Goal: Find contact information: Find contact information

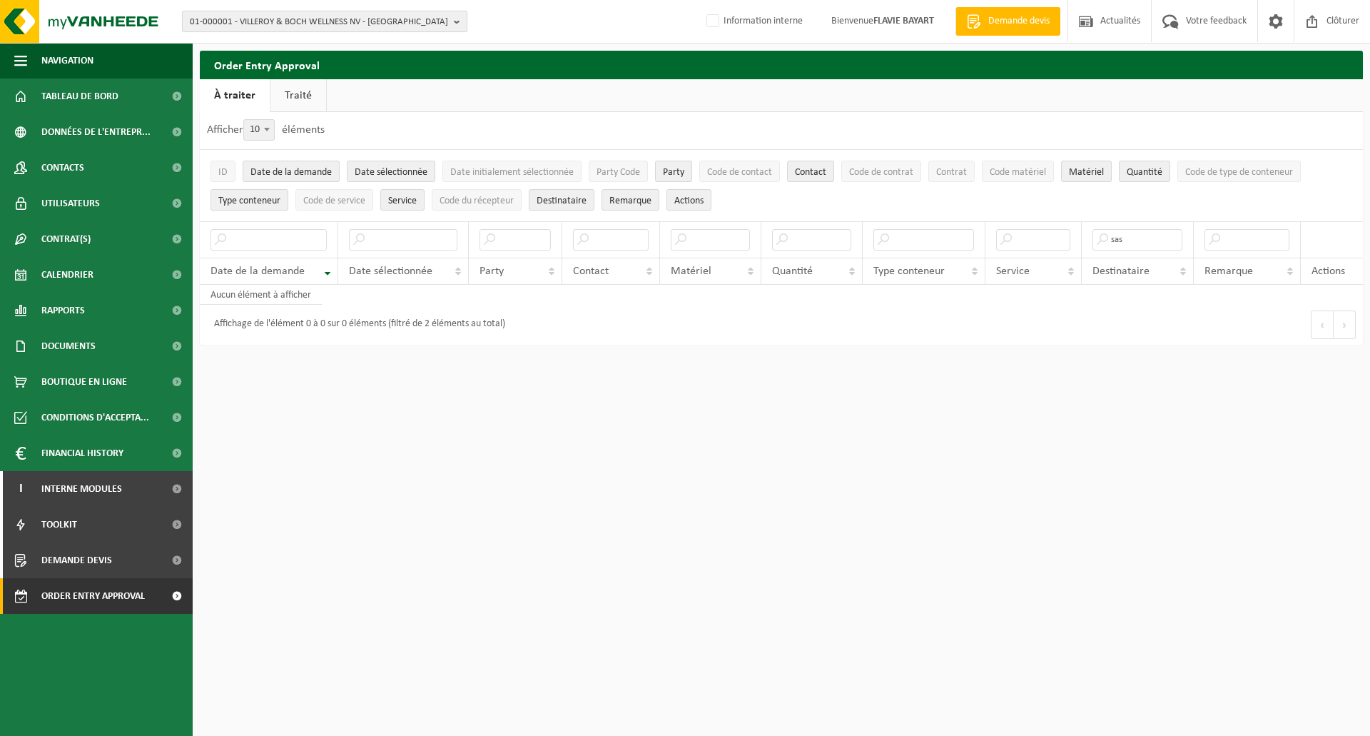
click at [420, 24] on span "01-000001 - VILLEROY & BOCH WELLNESS NV - [GEOGRAPHIC_DATA]" at bounding box center [319, 21] width 258 height 21
click at [342, 46] on input "text" at bounding box center [325, 45] width 278 height 18
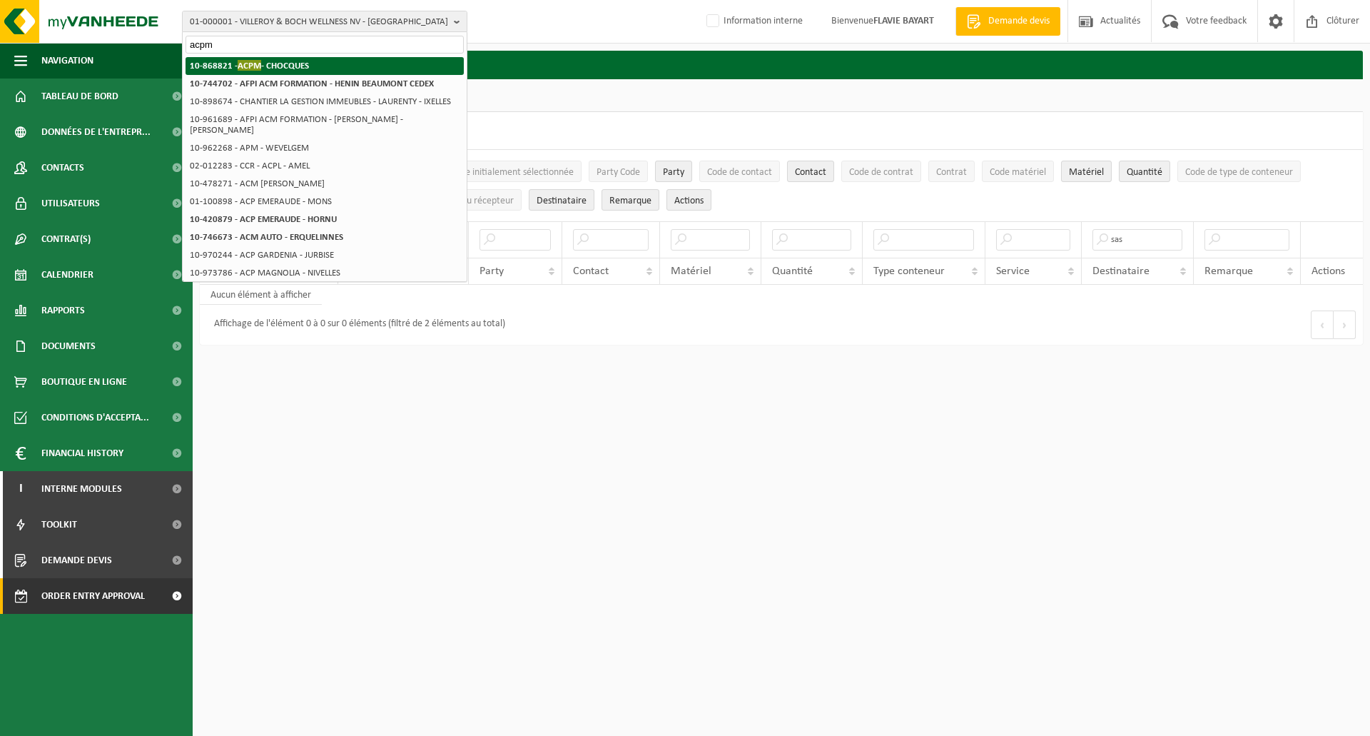
type input "acpm"
click at [311, 61] on li "10-868821 - ACPM - CHOCQUES" at bounding box center [325, 66] width 278 height 18
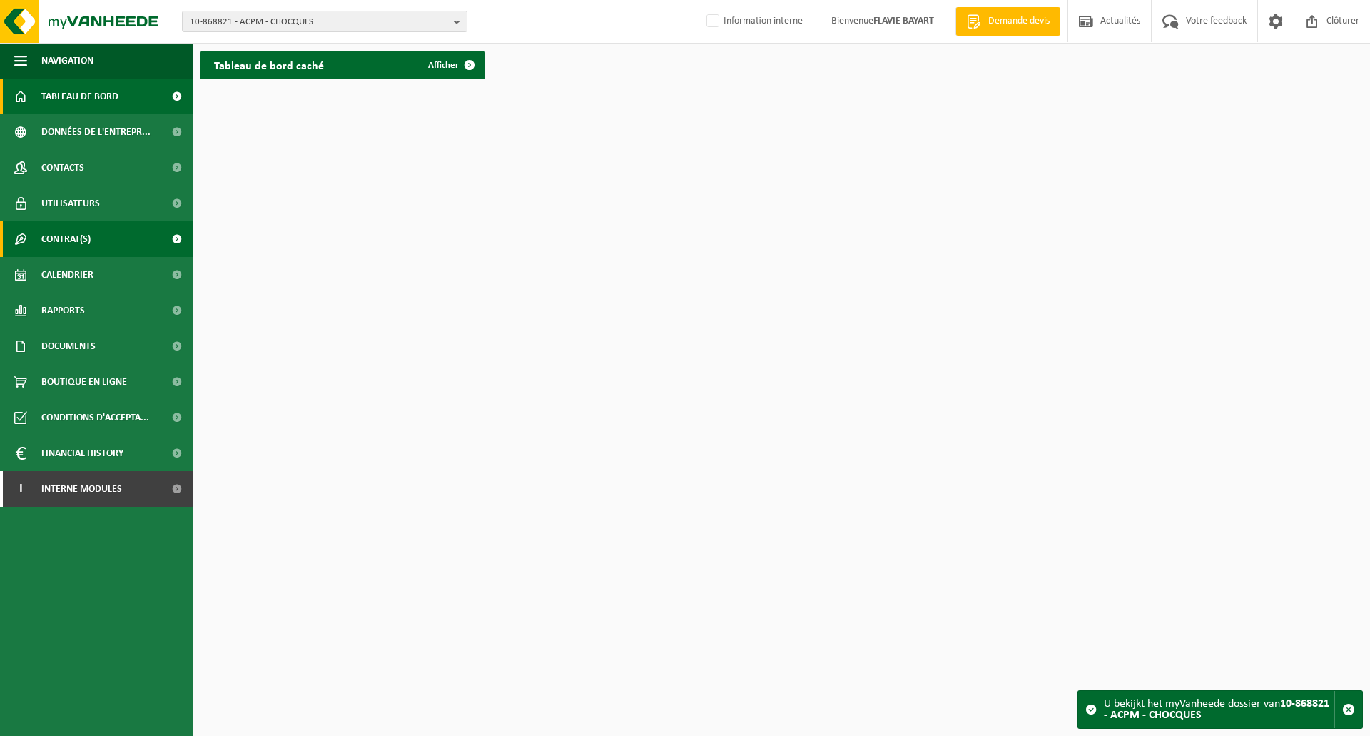
click at [68, 235] on span "Contrat(s)" at bounding box center [65, 239] width 49 height 36
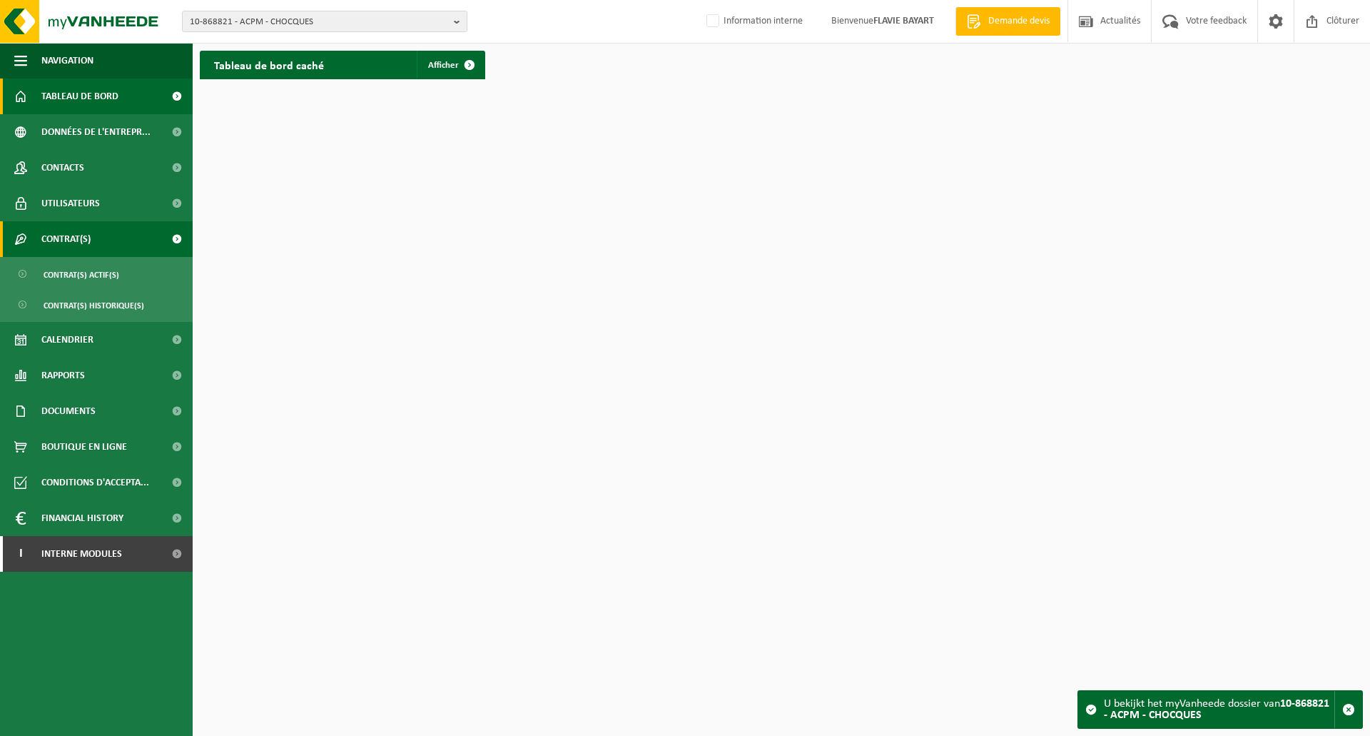
click at [68, 235] on span "Contrat(s)" at bounding box center [65, 239] width 49 height 36
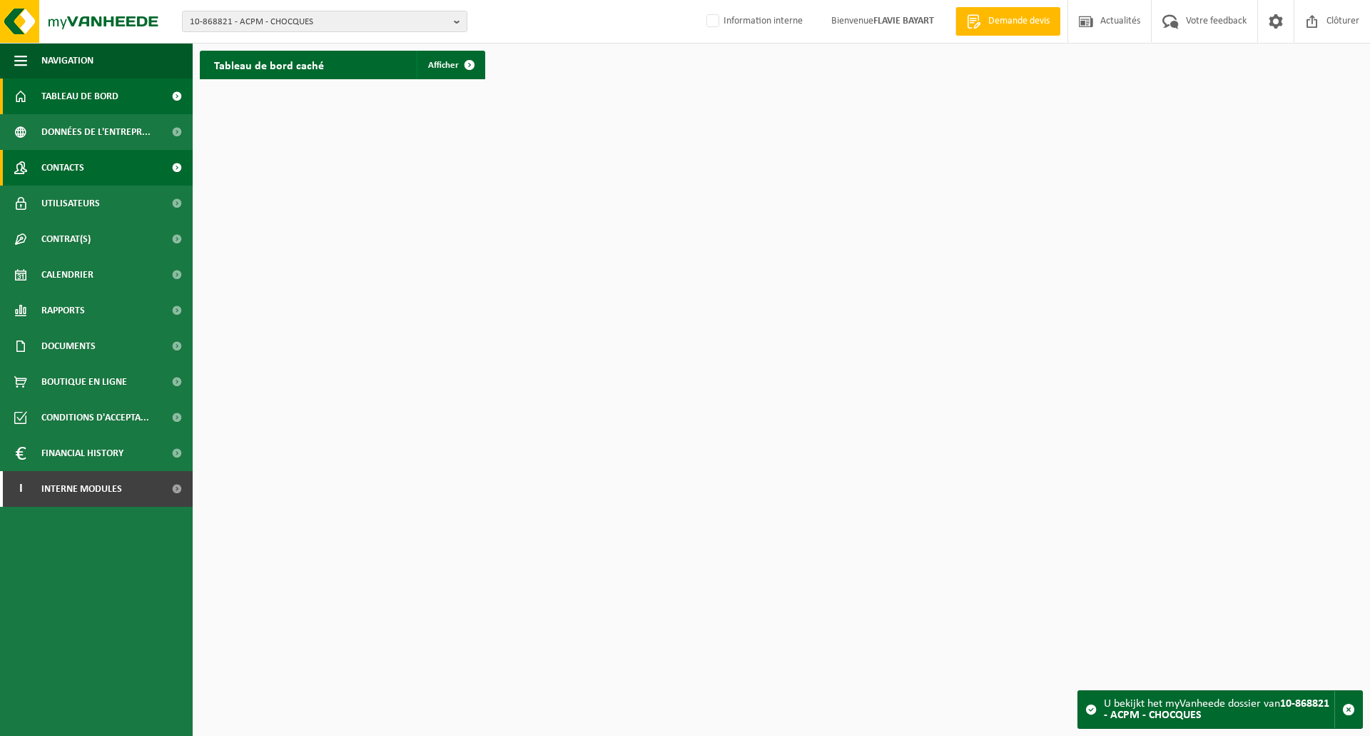
click at [74, 166] on span "Contacts" at bounding box center [62, 168] width 43 height 36
